Goal: Complete application form

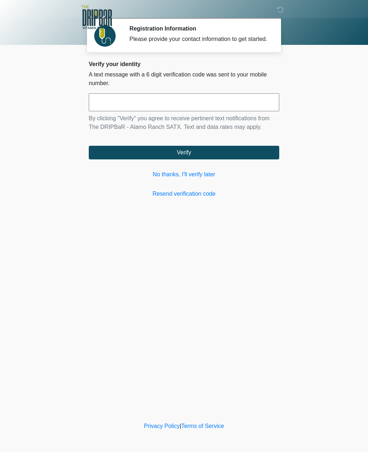
click at [210, 108] on input "text" at bounding box center [184, 102] width 190 height 18
type input "******"
click at [233, 159] on button "Verify" at bounding box center [184, 153] width 190 height 14
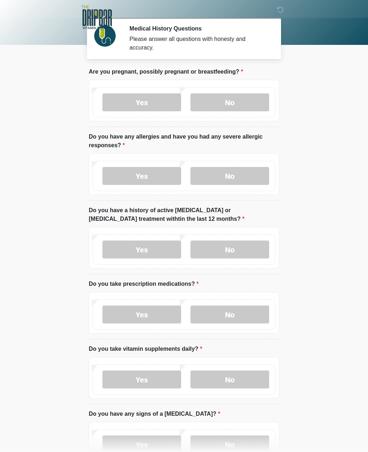
click at [253, 101] on label "No" at bounding box center [229, 102] width 79 height 18
click at [253, 171] on label "No" at bounding box center [229, 176] width 79 height 18
click at [257, 249] on label "No" at bounding box center [229, 250] width 79 height 18
click at [255, 310] on label "No" at bounding box center [229, 315] width 79 height 18
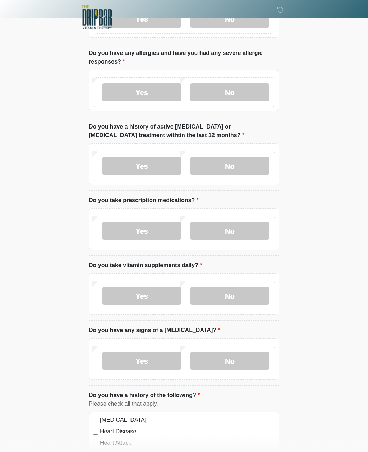
scroll to position [84, 0]
click at [246, 300] on label "No" at bounding box center [229, 296] width 79 height 18
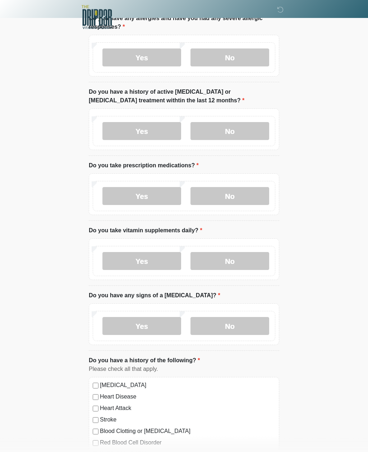
scroll to position [124, 0]
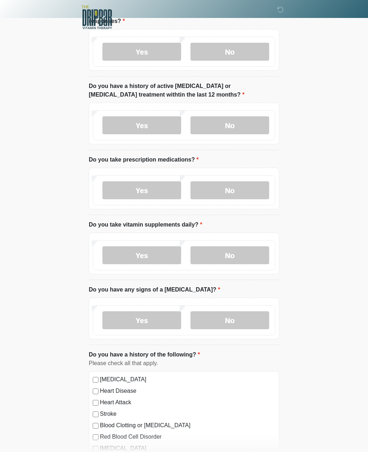
click at [260, 315] on label "No" at bounding box center [229, 320] width 79 height 18
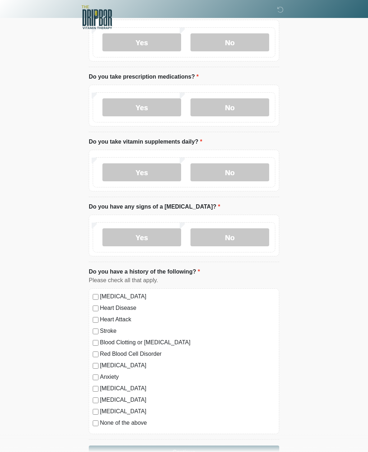
scroll to position [229, 0]
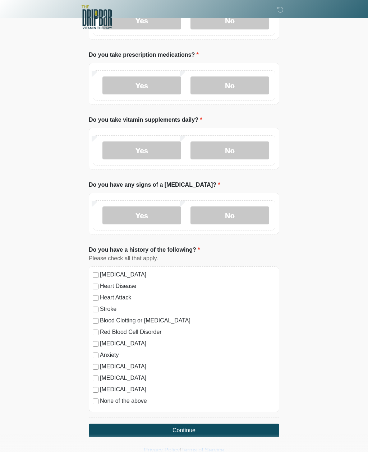
click at [258, 429] on button "Continue" at bounding box center [184, 431] width 190 height 14
click at [137, 404] on label "None of the above" at bounding box center [187, 401] width 175 height 9
click at [191, 435] on button "Continue" at bounding box center [184, 431] width 190 height 14
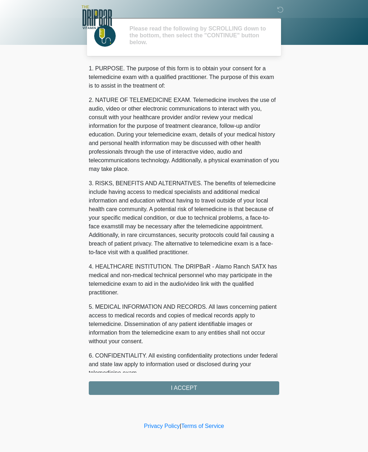
scroll to position [0, 0]
click at [259, 396] on div "‎ ‎ Please read the following by SCROLLING down to the bottom, then select the …" at bounding box center [184, 210] width 216 height 406
click at [249, 386] on div "1. PURPOSE. The purpose of this form is to obtain your consent for a telemedici…" at bounding box center [184, 229] width 190 height 331
click at [237, 388] on div "1. PURPOSE. The purpose of this form is to obtain your consent for a telemedici…" at bounding box center [184, 229] width 190 height 331
click at [238, 388] on div "1. PURPOSE. The purpose of this form is to obtain your consent for a telemedici…" at bounding box center [184, 229] width 190 height 331
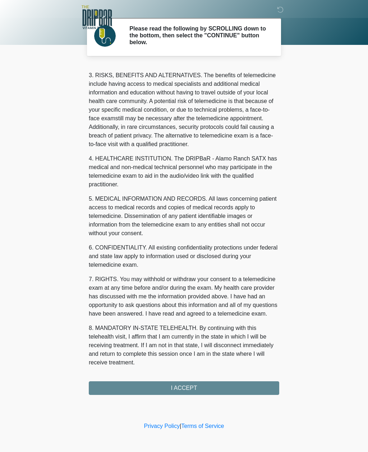
scroll to position [117, 0]
click at [204, 384] on button "I ACCEPT" at bounding box center [184, 388] width 190 height 14
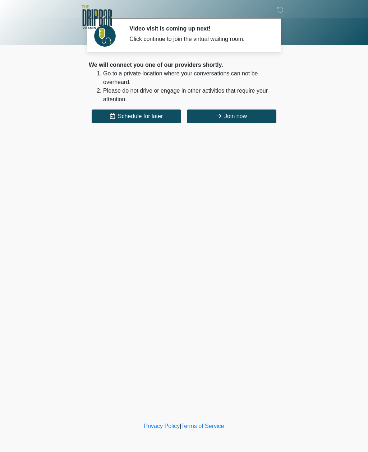
click at [256, 116] on button "Join now" at bounding box center [231, 117] width 89 height 14
